Goal: Task Accomplishment & Management: Manage account settings

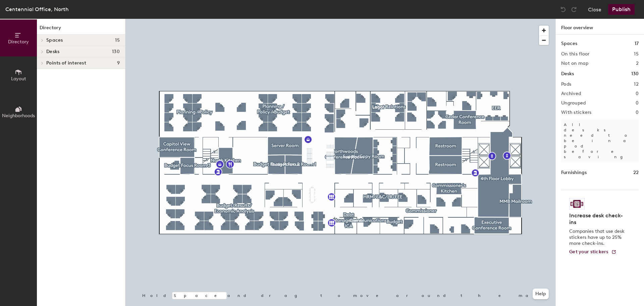
click at [21, 79] on span "Layout" at bounding box center [18, 79] width 15 height 6
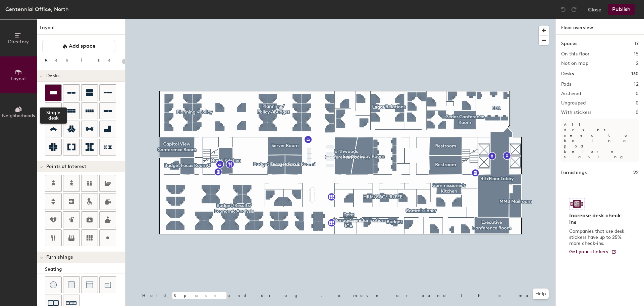
click at [55, 93] on icon at bounding box center [53, 92] width 7 height 3
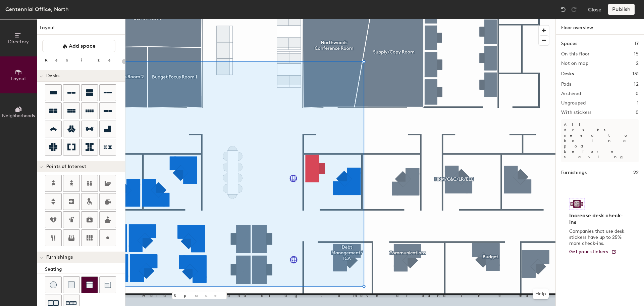
type input "140"
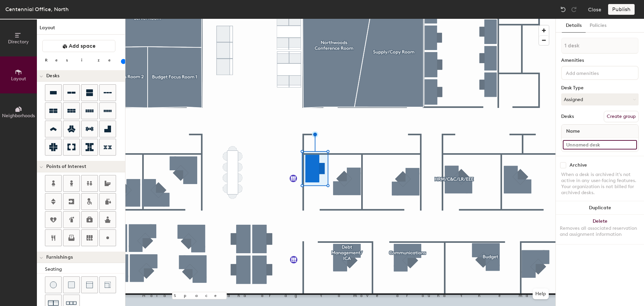
click at [592, 141] on input at bounding box center [600, 144] width 74 height 9
type input "435-02"
click at [345, 19] on div at bounding box center [341, 19] width 430 height 0
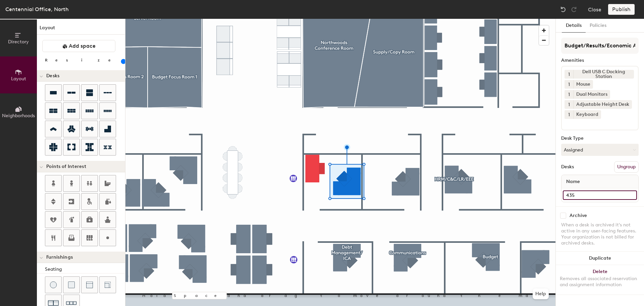
click at [596, 193] on input "435" at bounding box center [600, 194] width 74 height 9
click at [593, 193] on input "435" at bounding box center [600, 194] width 74 height 9
type input "435-01"
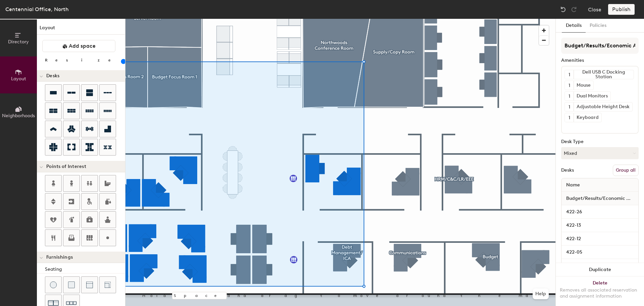
click at [625, 170] on button "Group all" at bounding box center [626, 169] width 26 height 11
click at [606, 24] on button "Policies" at bounding box center [598, 26] width 25 height 14
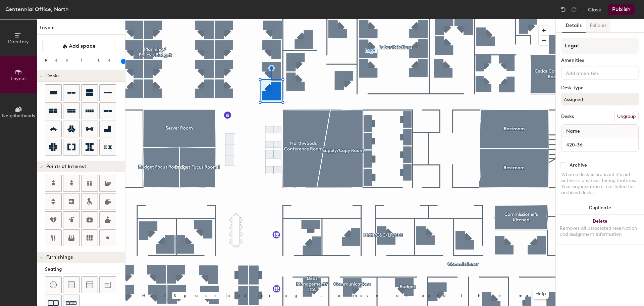
click at [597, 25] on button "Policies" at bounding box center [598, 26] width 25 height 14
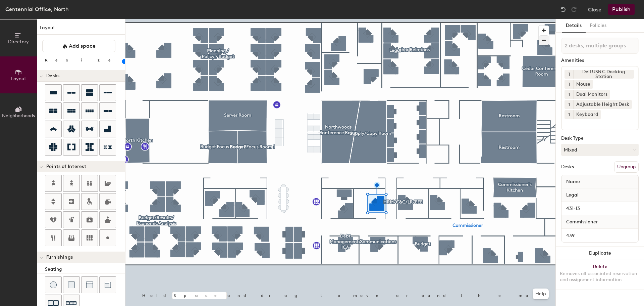
type input "20"
type input "3 desks, multiple groups"
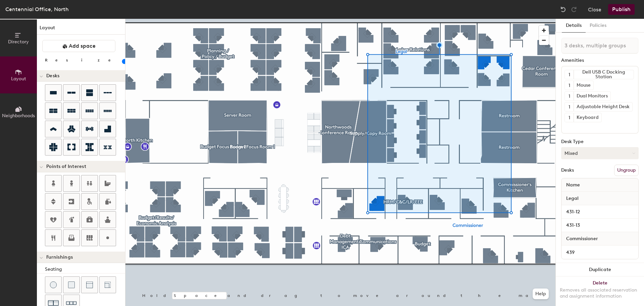
click at [585, 152] on button "Mixed" at bounding box center [600, 153] width 78 height 12
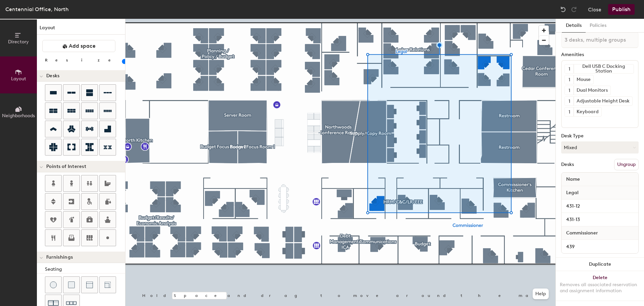
scroll to position [12, 0]
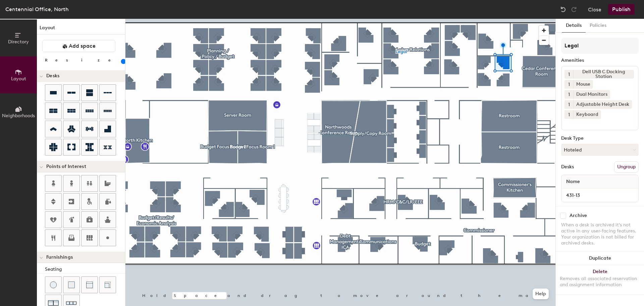
click at [627, 165] on button "Ungroup" at bounding box center [626, 166] width 24 height 11
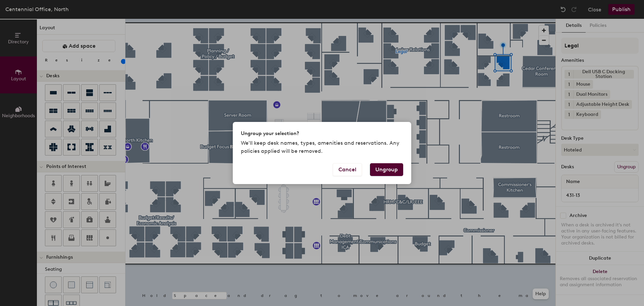
click at [395, 169] on button "Ungroup" at bounding box center [386, 169] width 33 height 13
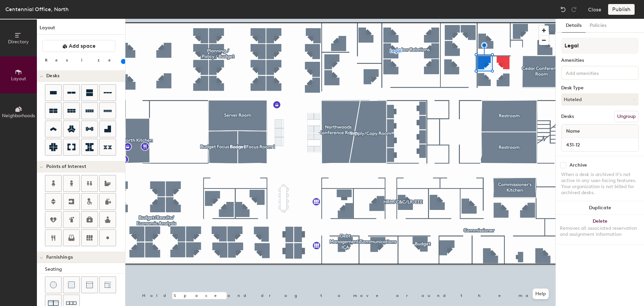
click at [632, 113] on button "Ungroup" at bounding box center [626, 116] width 24 height 11
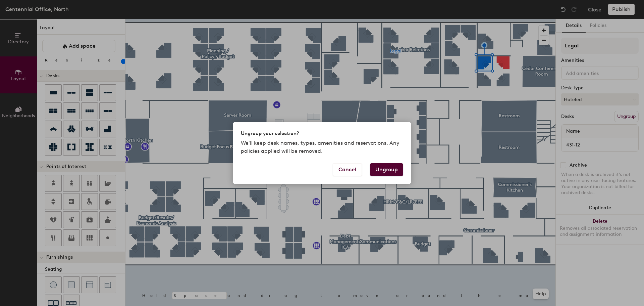
click at [396, 171] on button "Ungroup" at bounding box center [386, 169] width 33 height 13
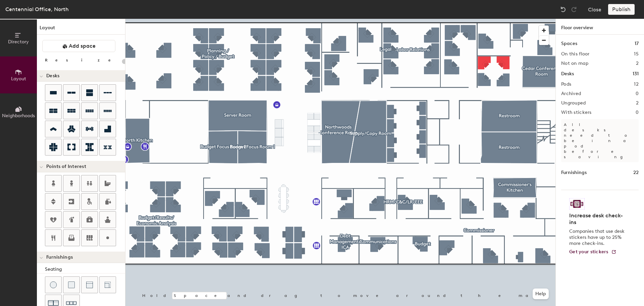
type input "120"
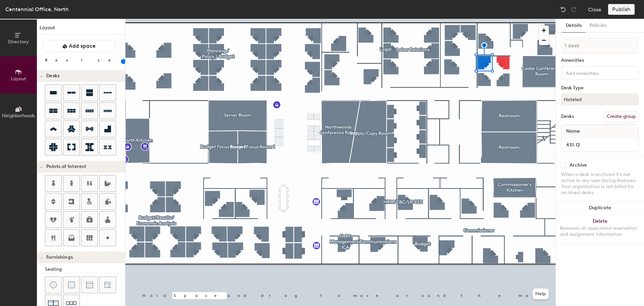
type input "2 desks"
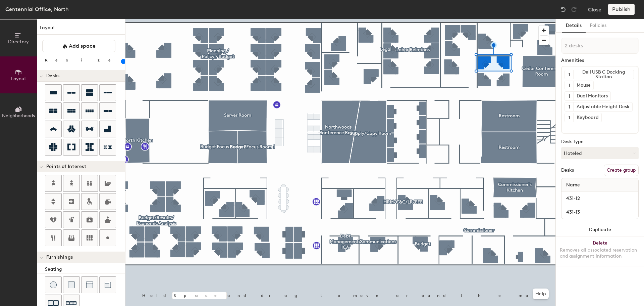
click at [622, 170] on button "Create group" at bounding box center [621, 169] width 35 height 11
click at [545, 45] on div "Directory Layout Neighborhoods Layout Add space Resize Desks Points of Interest…" at bounding box center [322, 162] width 644 height 287
type input "Legal"
click at [601, 27] on button "Policies" at bounding box center [598, 26] width 25 height 14
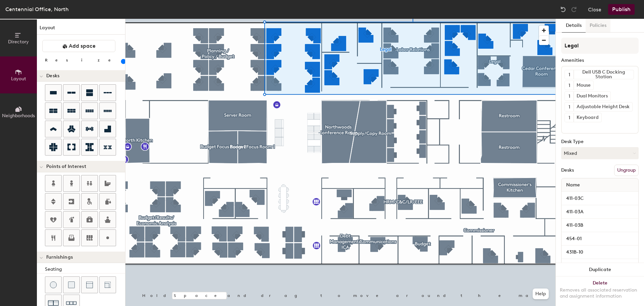
click at [609, 24] on button "Policies" at bounding box center [598, 26] width 25 height 14
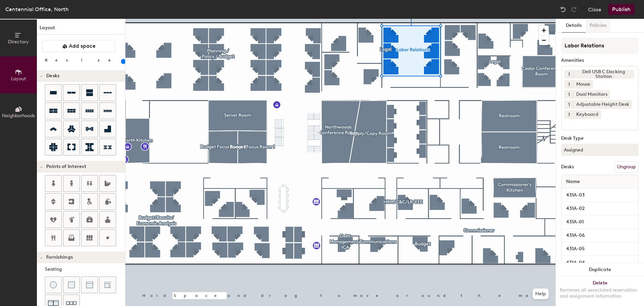
click at [603, 31] on button "Policies" at bounding box center [598, 26] width 25 height 14
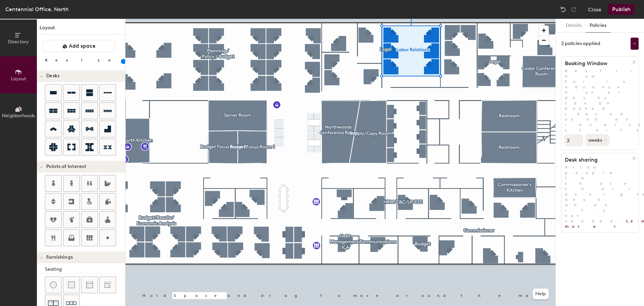
click at [622, 10] on button "Publish" at bounding box center [621, 9] width 27 height 11
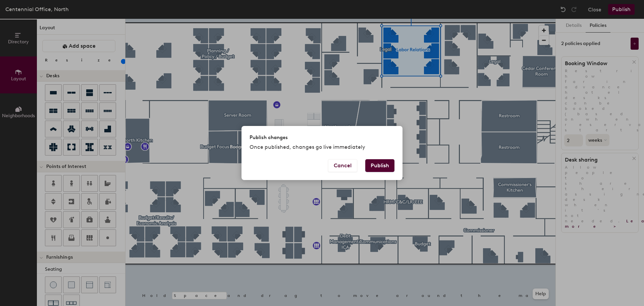
click at [390, 161] on button "Publish" at bounding box center [379, 165] width 29 height 13
type input "20"
